Goal: Use online tool/utility: Utilize a website feature to perform a specific function

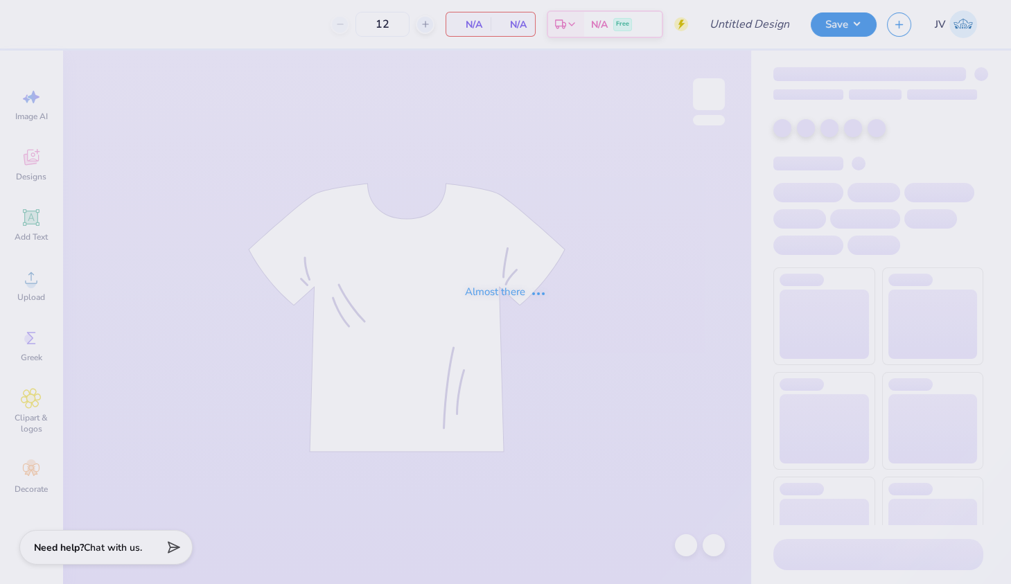
type input "CC GM shirt"
type input "500"
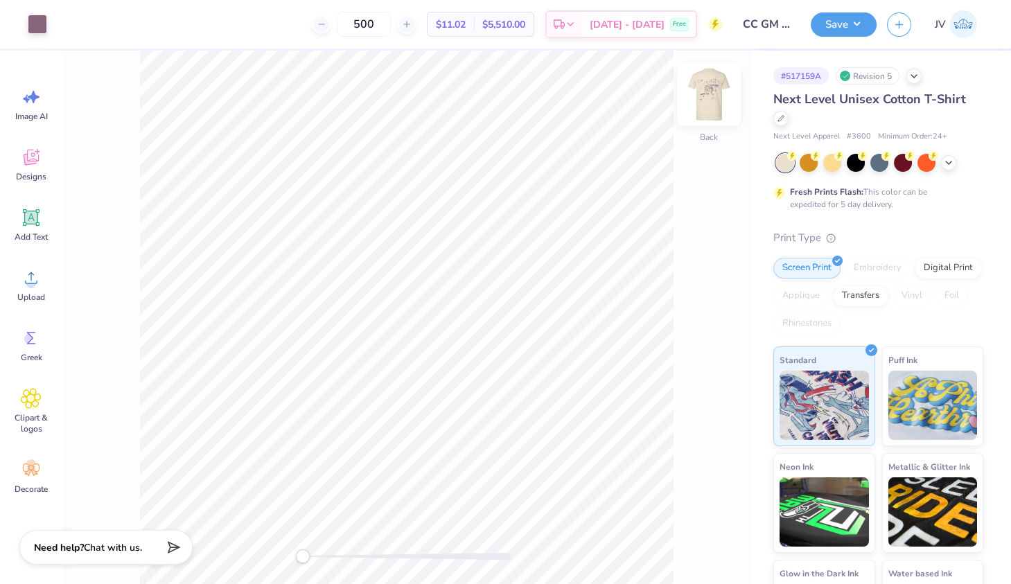
click at [712, 87] on img at bounding box center [708, 93] width 55 height 55
click at [718, 73] on div "Front" at bounding box center [406, 317] width 688 height 533
click at [713, 87] on img at bounding box center [708, 93] width 55 height 55
click at [707, 93] on img at bounding box center [708, 93] width 55 height 55
drag, startPoint x: 303, startPoint y: 557, endPoint x: 389, endPoint y: 557, distance: 85.9
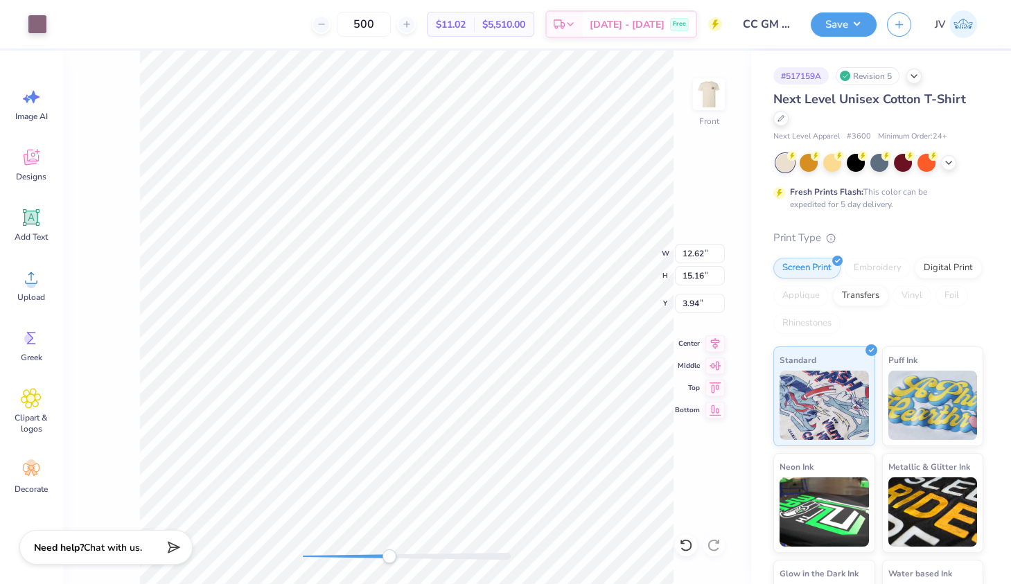
click at [389, 557] on div "Accessibility label" at bounding box center [389, 556] width 14 height 14
